Goal: Book appointment/travel/reservation

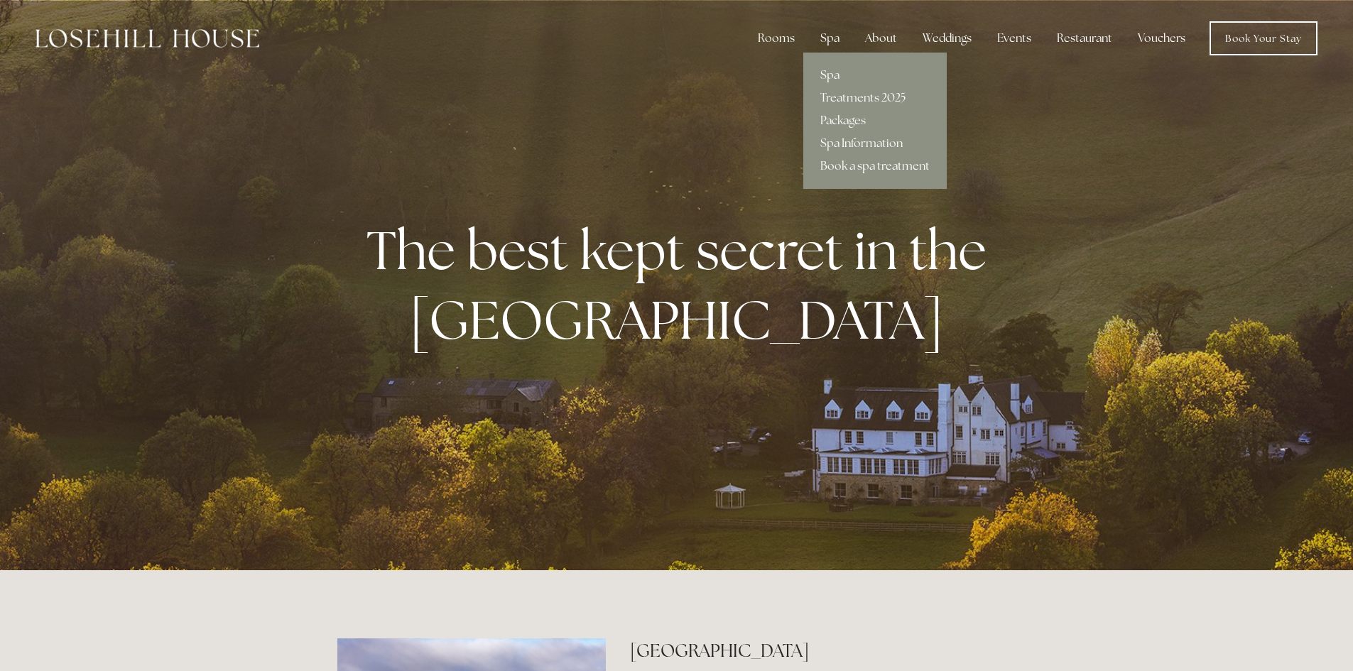
click at [840, 118] on link "Packages" at bounding box center [874, 120] width 143 height 23
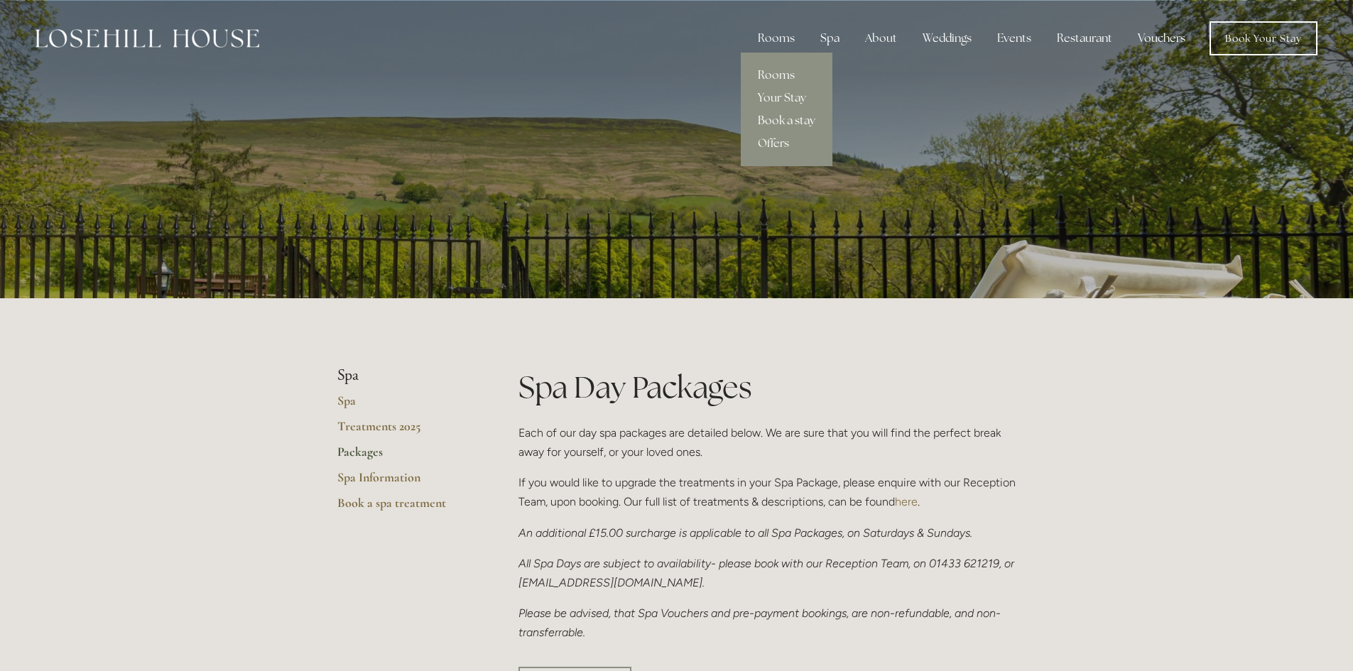
click at [777, 114] on link "Book a stay" at bounding box center [787, 120] width 92 height 23
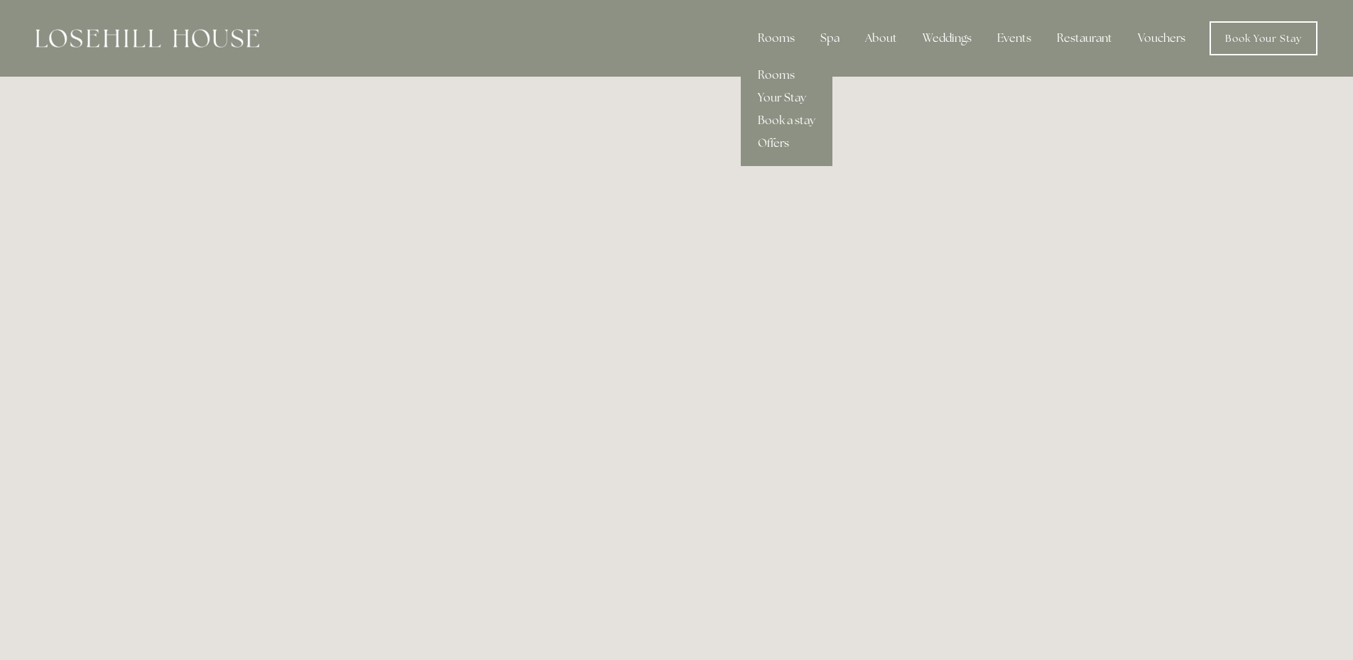
click at [770, 139] on link "Offers" at bounding box center [787, 143] width 92 height 23
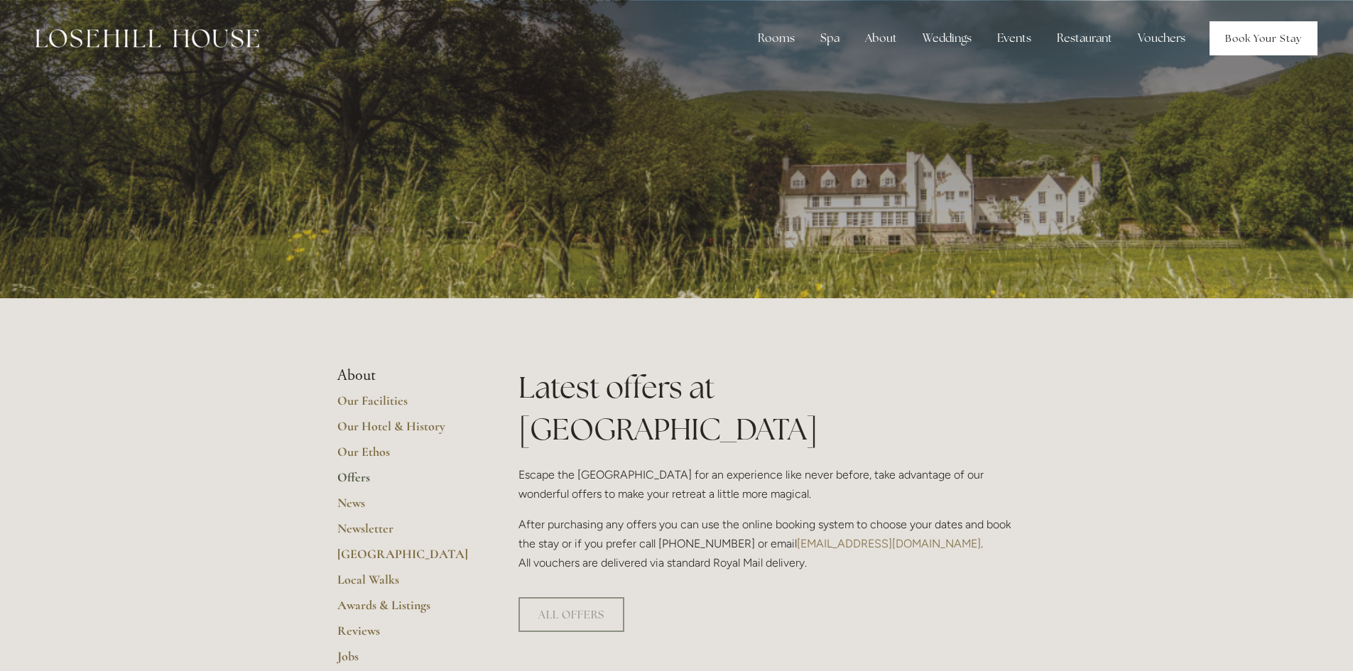
click at [1237, 34] on link "Book Your Stay" at bounding box center [1263, 38] width 108 height 34
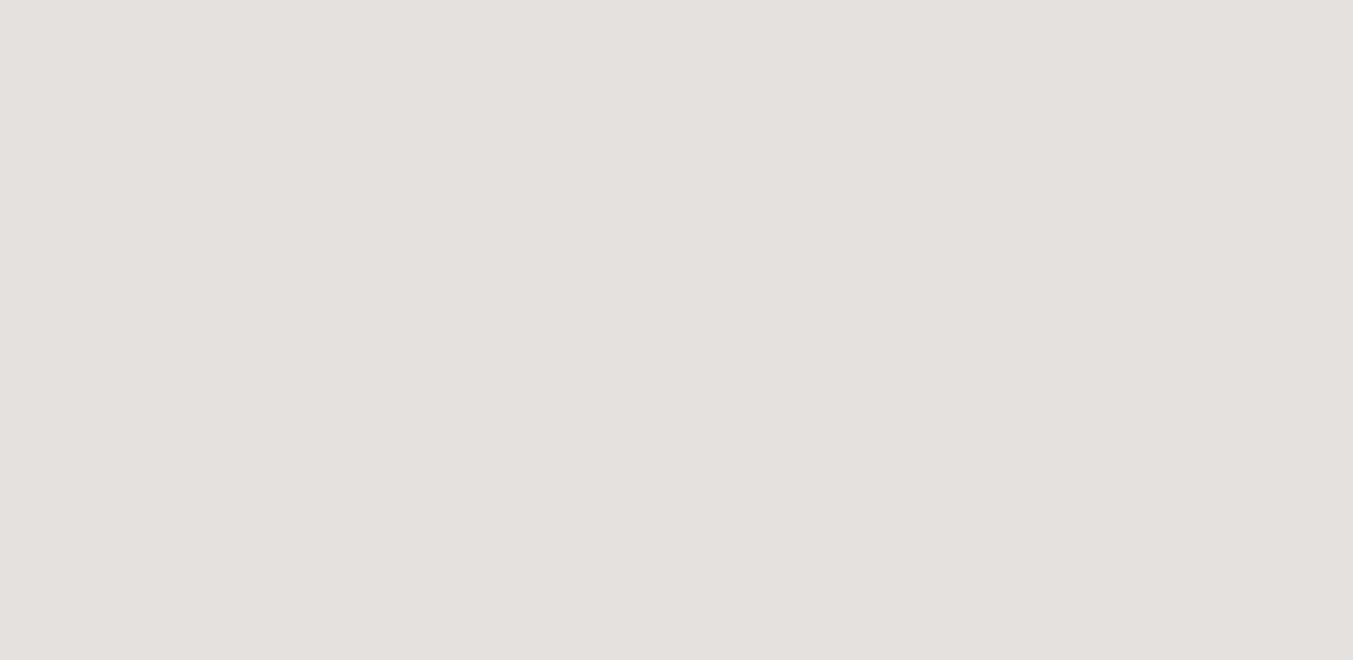
scroll to position [1917, 0]
